Goal: Transaction & Acquisition: Subscribe to service/newsletter

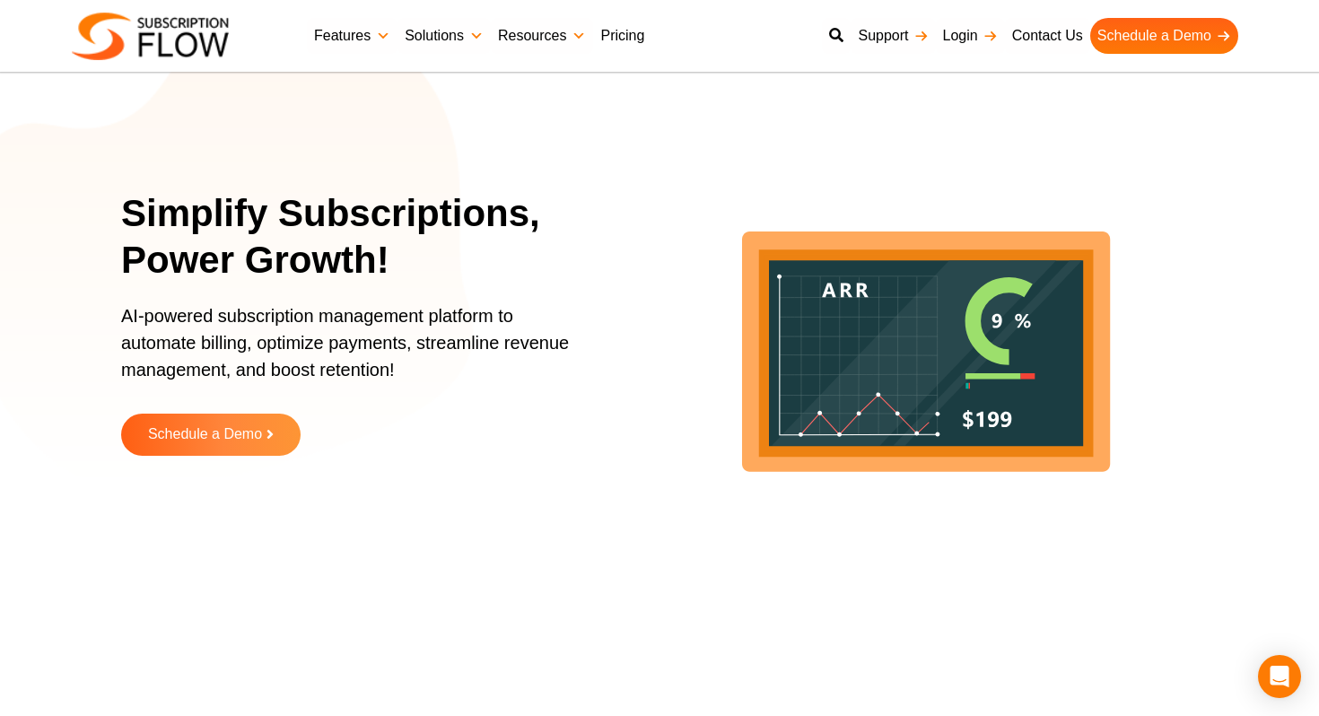
click at [635, 33] on link "Pricing" at bounding box center [622, 36] width 58 height 36
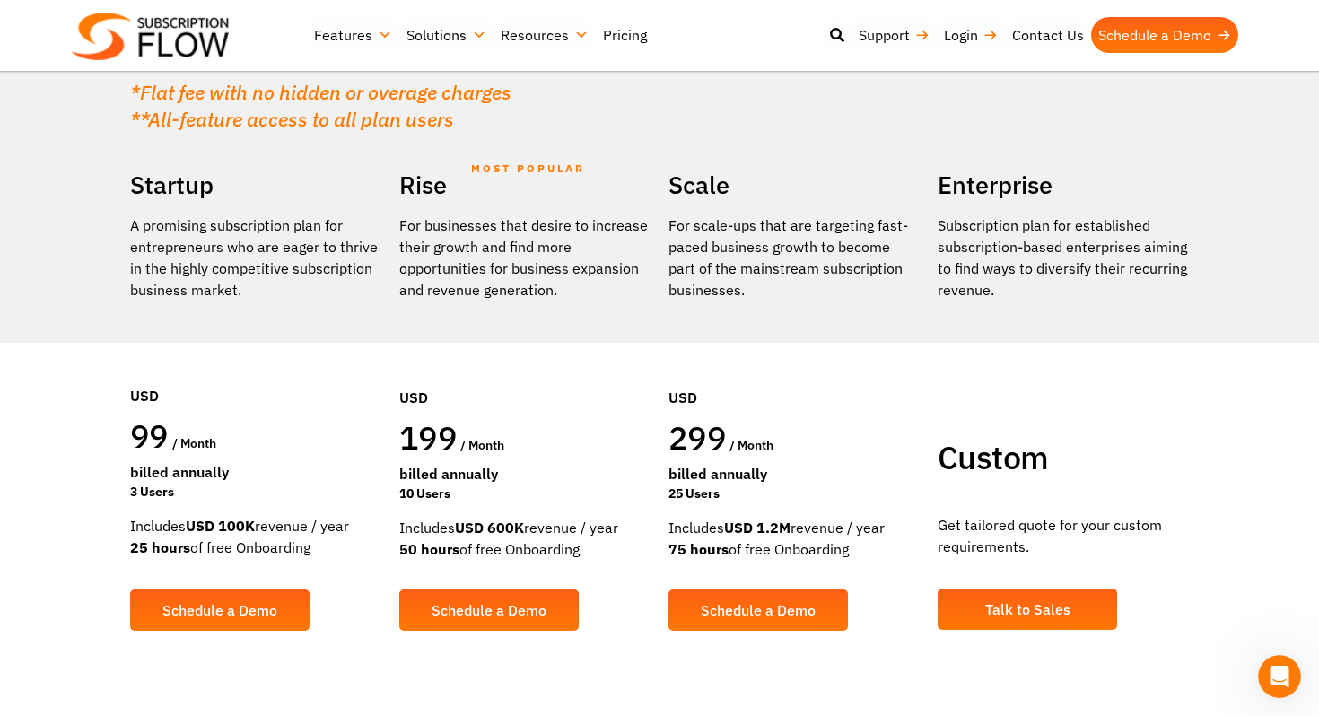
click at [177, 239] on p "A promising subscription plan for entrepreneurs who are eager to thrive in the …" at bounding box center [255, 258] width 251 height 86
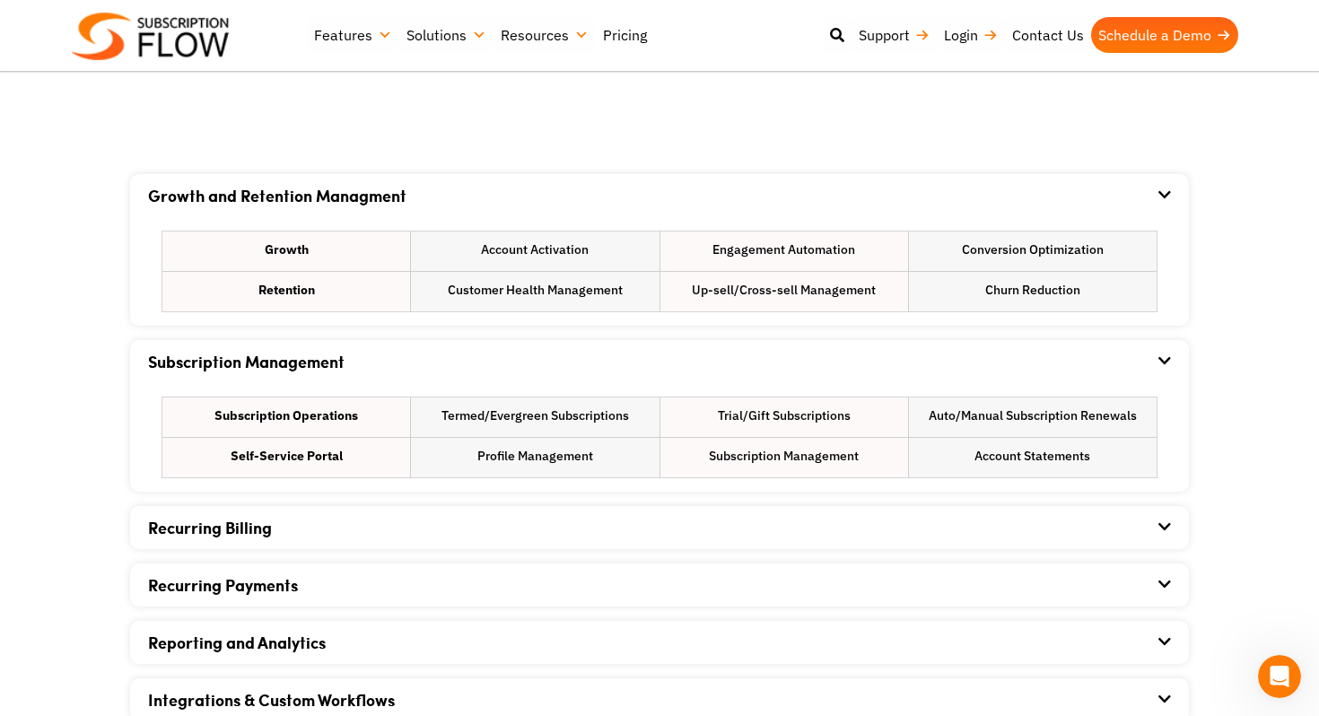
scroll to position [1066, 0]
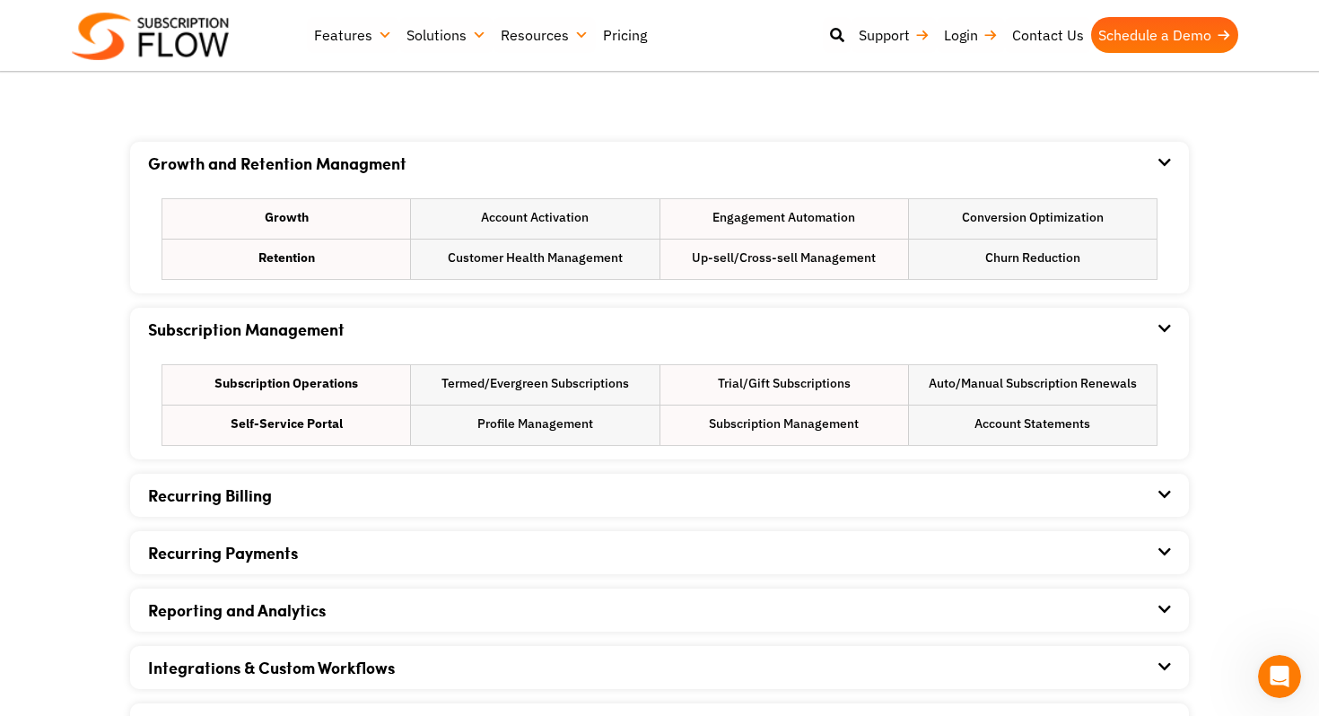
click at [1161, 324] on icon at bounding box center [1165, 328] width 13 height 14
click at [1163, 326] on icon at bounding box center [1164, 328] width 14 height 14
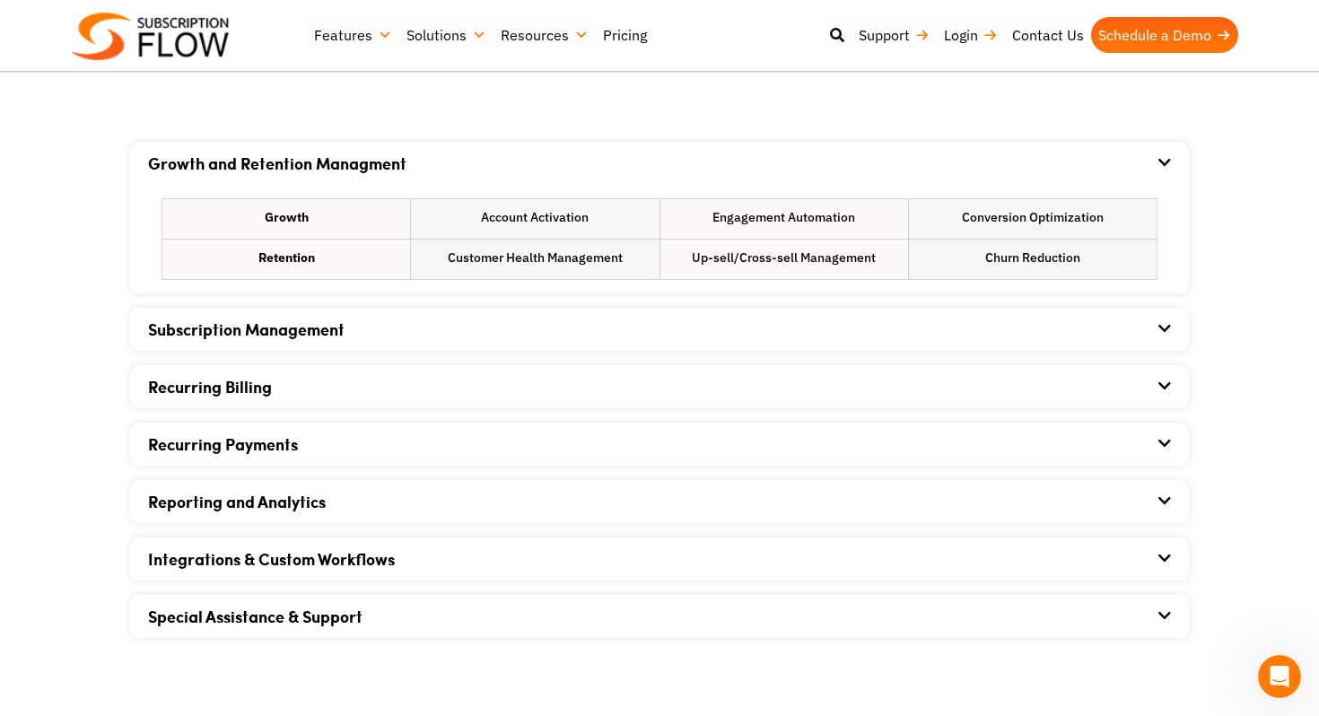
click at [1163, 326] on icon at bounding box center [1165, 328] width 13 height 14
